Goal: Find contact information: Find contact information

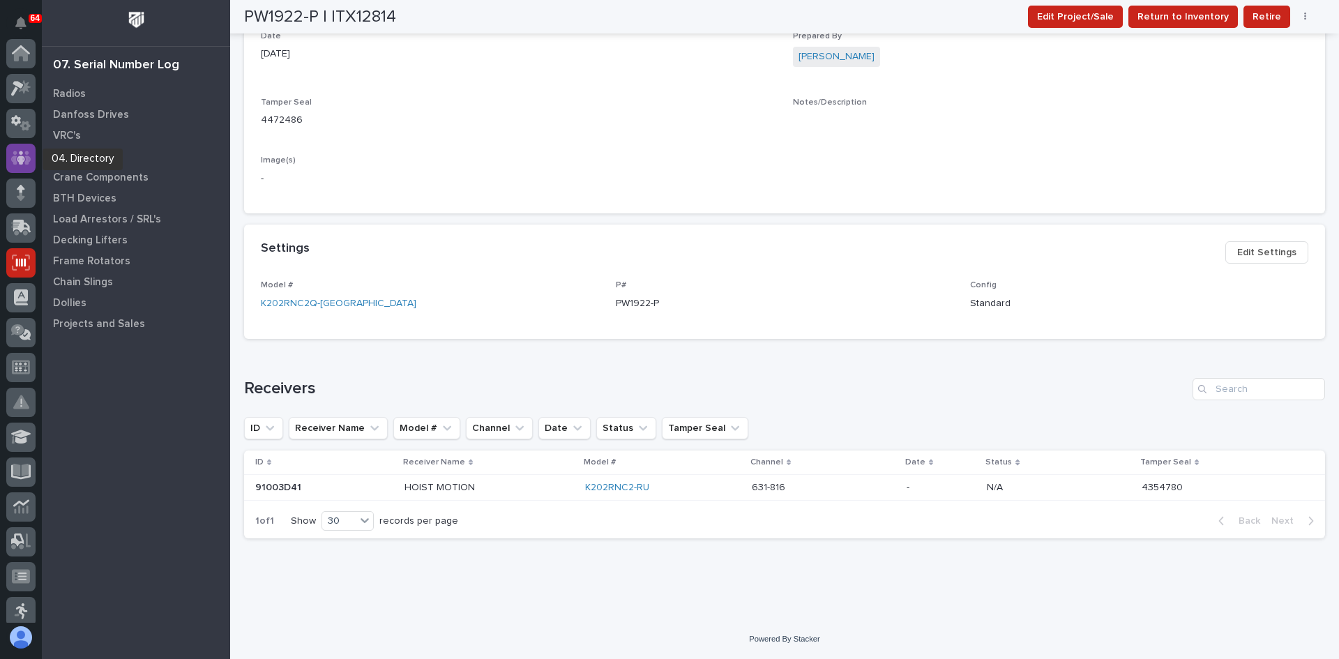
click at [16, 150] on icon at bounding box center [21, 158] width 20 height 16
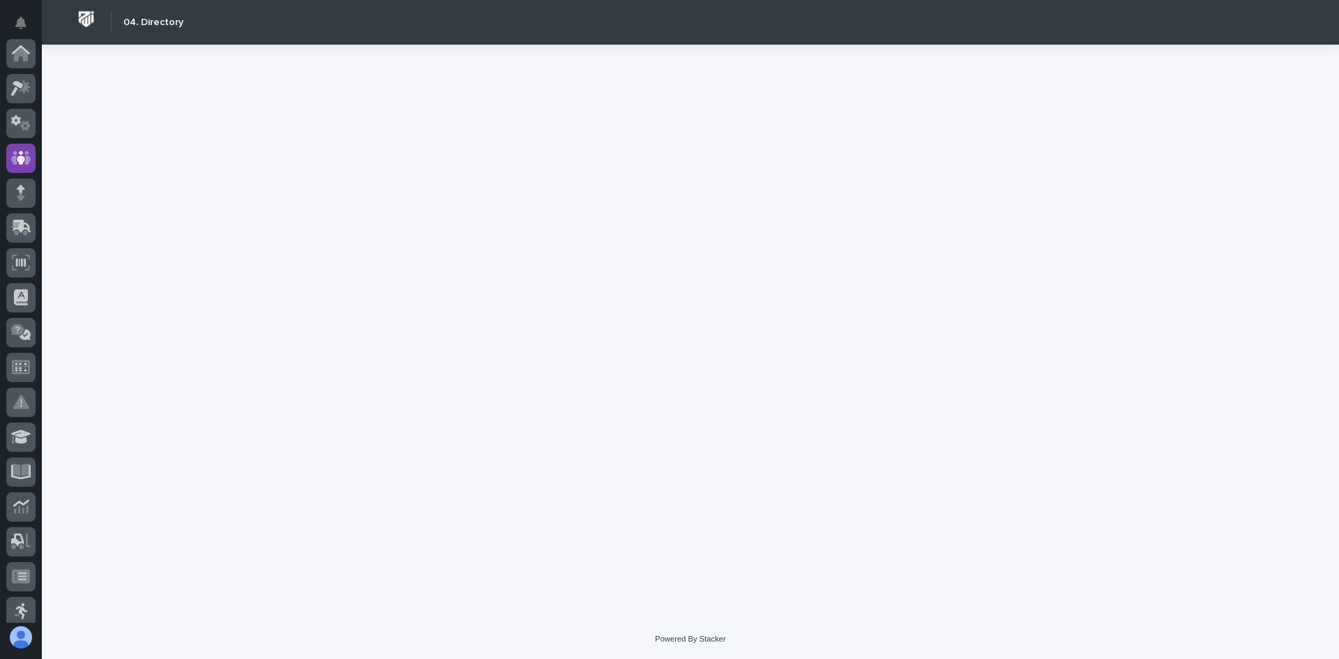
scroll to position [105, 0]
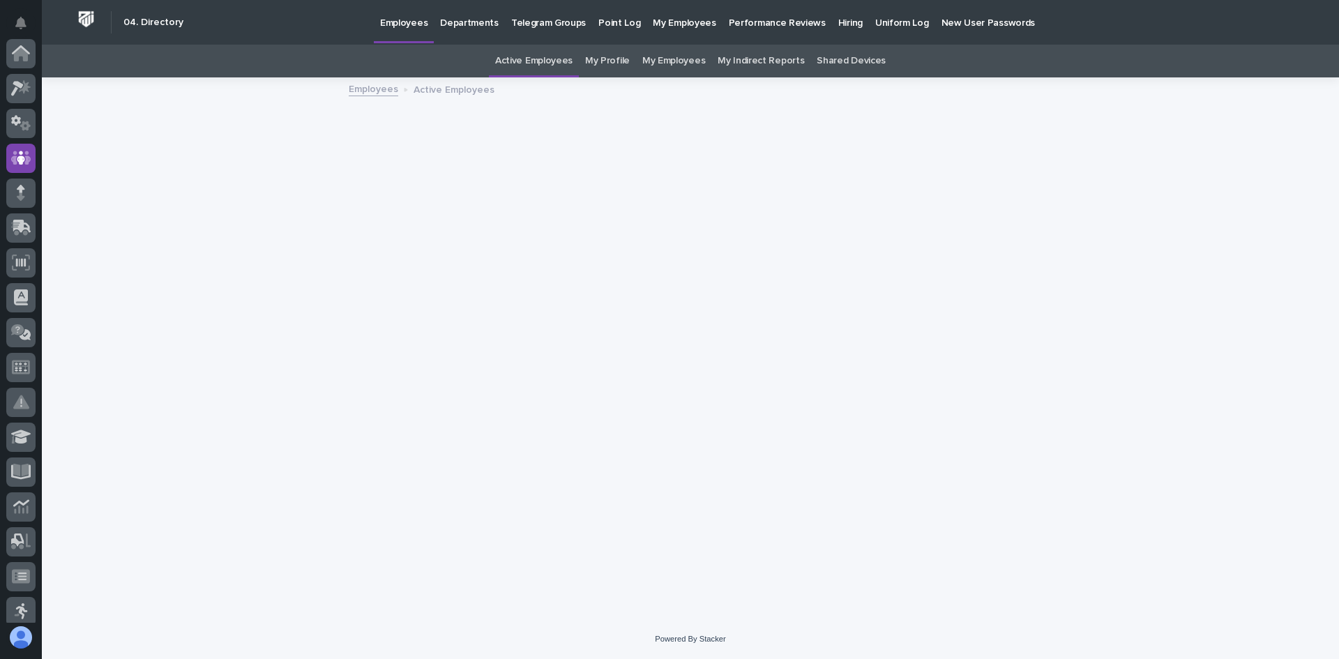
scroll to position [105, 0]
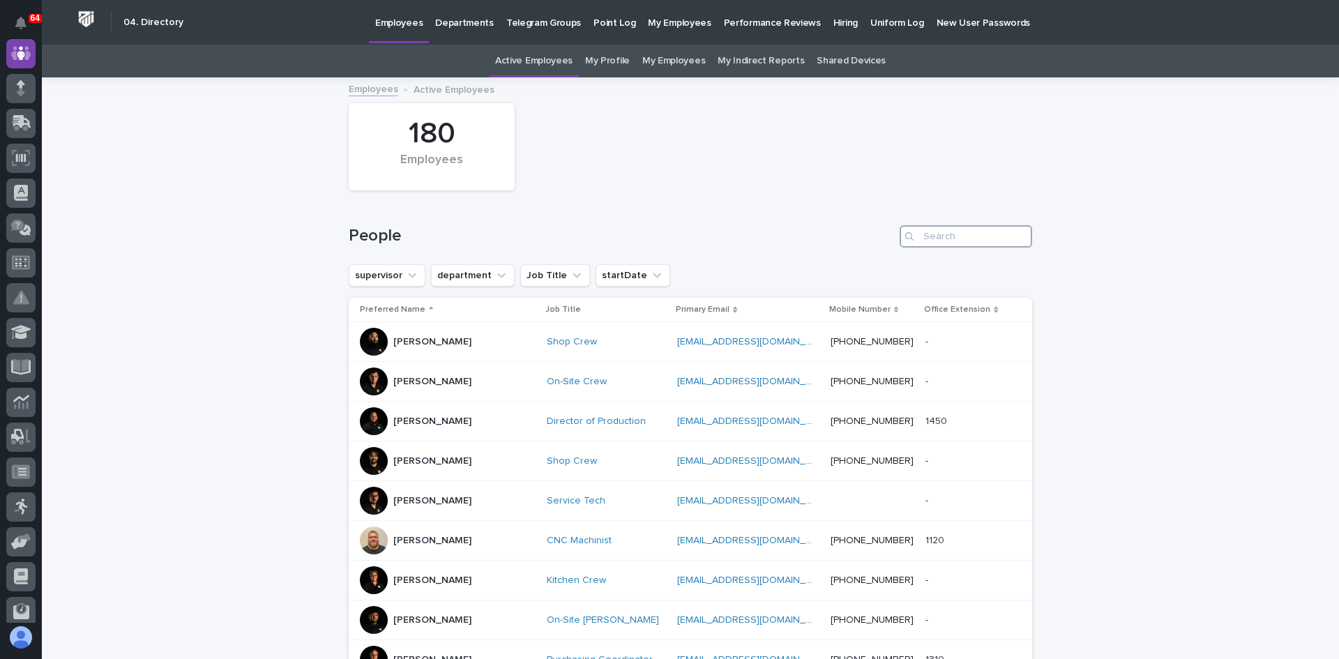
click at [933, 235] on input "Search" at bounding box center [966, 236] width 133 height 22
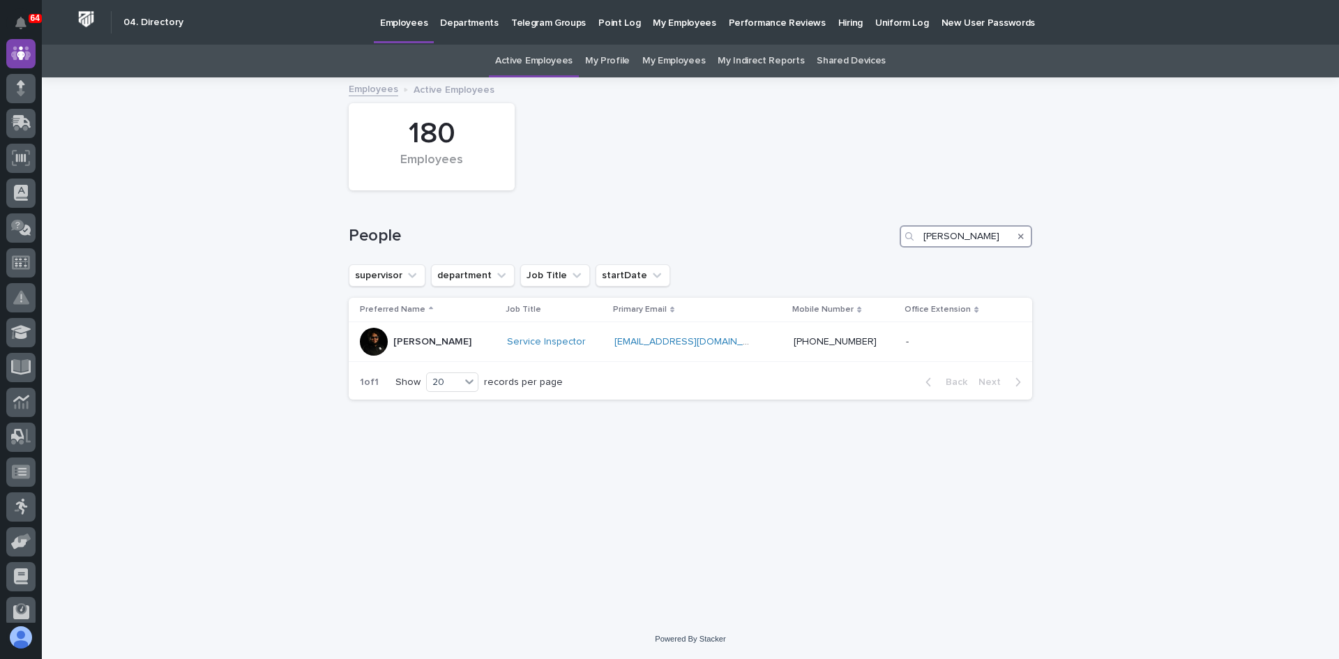
type input "[PERSON_NAME]"
